Goal: Task Accomplishment & Management: Complete application form

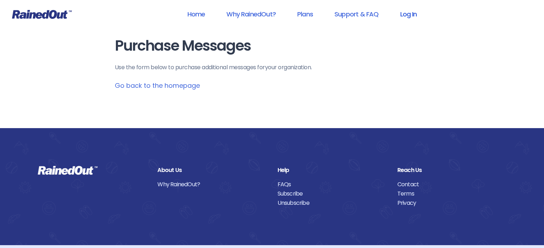
click at [408, 14] on link "Log In" at bounding box center [407, 14] width 35 height 16
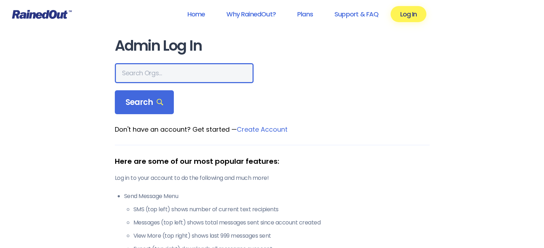
click at [157, 71] on input "text" at bounding box center [184, 73] width 139 height 20
type input "gateway riders"
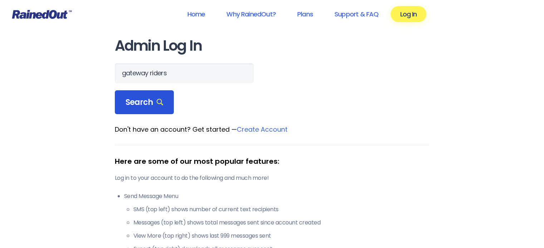
click at [142, 104] on span "Search" at bounding box center [144, 103] width 38 height 10
click at [127, 99] on span "Search" at bounding box center [144, 103] width 38 height 10
click at [138, 101] on span "Search" at bounding box center [144, 103] width 38 height 10
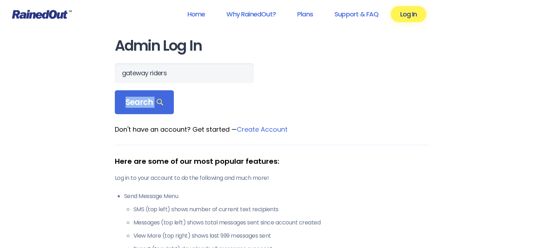
click at [340, 109] on form "gateway riders Search" at bounding box center [272, 88] width 314 height 51
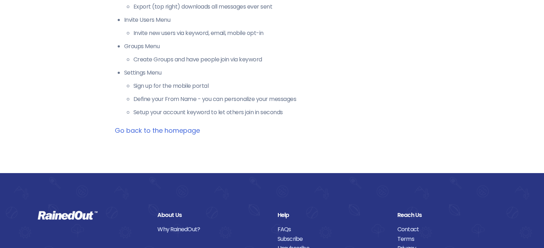
scroll to position [286, 0]
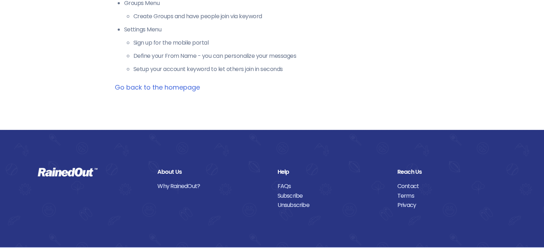
click at [167, 88] on link "Go back to the homepage" at bounding box center [157, 87] width 85 height 9
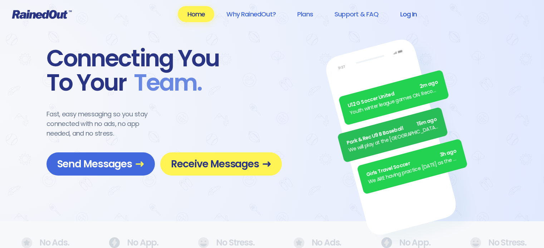
click at [404, 14] on link "Log In" at bounding box center [407, 14] width 35 height 16
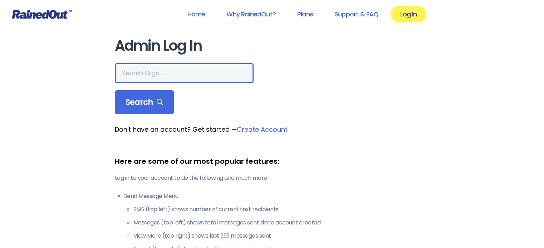
click at [162, 66] on input "text" at bounding box center [184, 73] width 139 height 20
type input "gateway Riders"
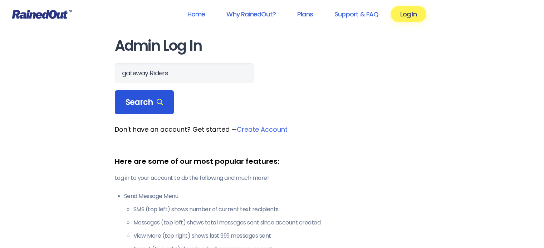
click at [144, 94] on div "Search" at bounding box center [144, 102] width 59 height 24
click at [371, 118] on main "Admin Log In gateway Riders Search Don't have an account? Get started — Create …" at bounding box center [272, 208] width 314 height 340
click at [195, 9] on link "Home" at bounding box center [196, 14] width 36 height 16
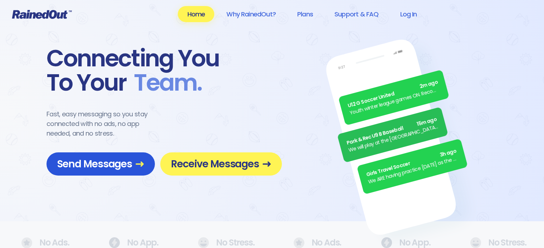
click at [103, 163] on span "Send Messages" at bounding box center [100, 164] width 87 height 13
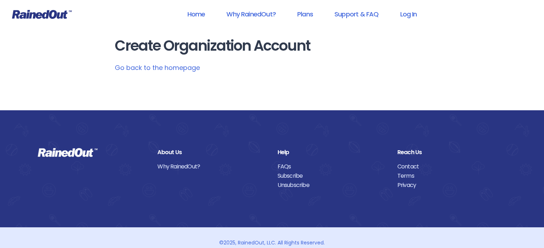
click at [162, 65] on link "Go back to the homepage" at bounding box center [157, 67] width 85 height 9
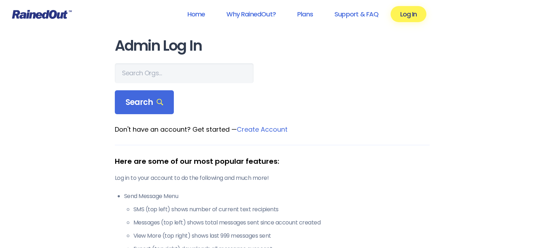
type input "f"
type input "Gateway Riders"
click at [161, 100] on icon at bounding box center [160, 102] width 7 height 7
click at [421, 155] on div "Here are some of our most popular features: Log in to your account to do the fo…" at bounding box center [272, 252] width 314 height 214
click at [153, 101] on span "Search" at bounding box center [144, 103] width 38 height 10
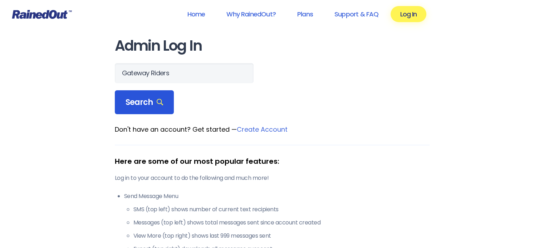
click at [157, 103] on icon at bounding box center [160, 102] width 7 height 7
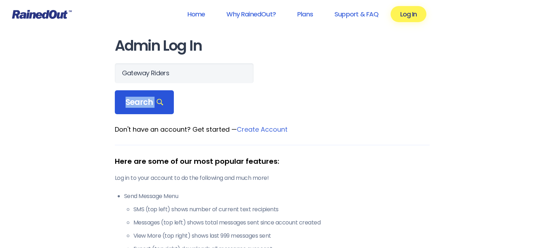
click at [157, 103] on icon at bounding box center [160, 102] width 7 height 7
click at [308, 83] on form "Gateway Riders Search" at bounding box center [272, 88] width 314 height 51
click at [410, 19] on link "Log In" at bounding box center [407, 14] width 35 height 16
click at [126, 98] on span "Search" at bounding box center [144, 103] width 38 height 10
drag, startPoint x: 141, startPoint y: 98, endPoint x: 152, endPoint y: 94, distance: 11.5
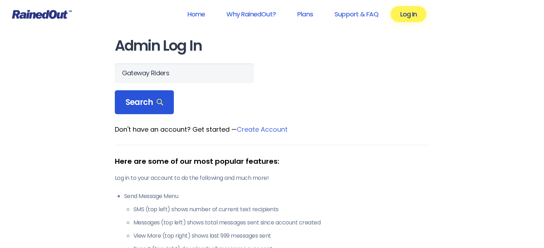
click at [141, 98] on span "Search" at bounding box center [144, 103] width 38 height 10
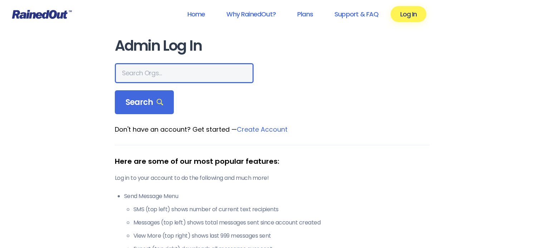
click at [170, 76] on input "text" at bounding box center [184, 73] width 139 height 20
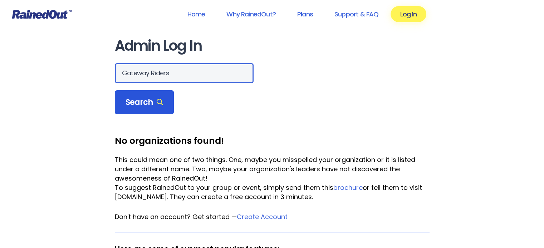
type input "Gateway Riders"
click at [157, 101] on icon at bounding box center [160, 102] width 7 height 7
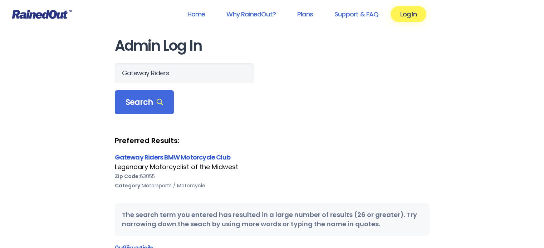
click at [182, 157] on link "Gateway Riders BMW Motorcycle Club" at bounding box center [172, 157] width 115 height 9
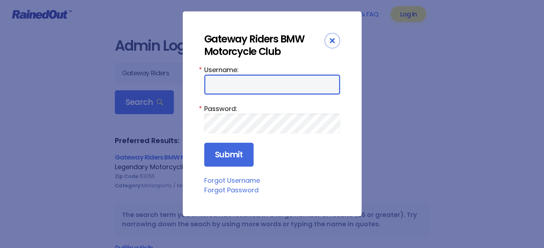
type input "Danchap2"
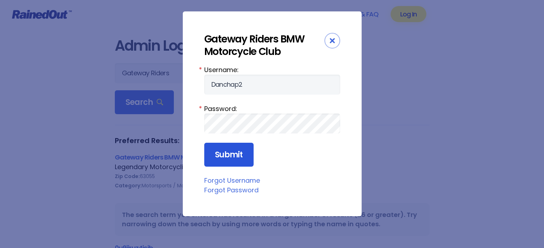
click at [221, 149] on input "Submit" at bounding box center [228, 155] width 49 height 24
